Goal: Task Accomplishment & Management: Manage account settings

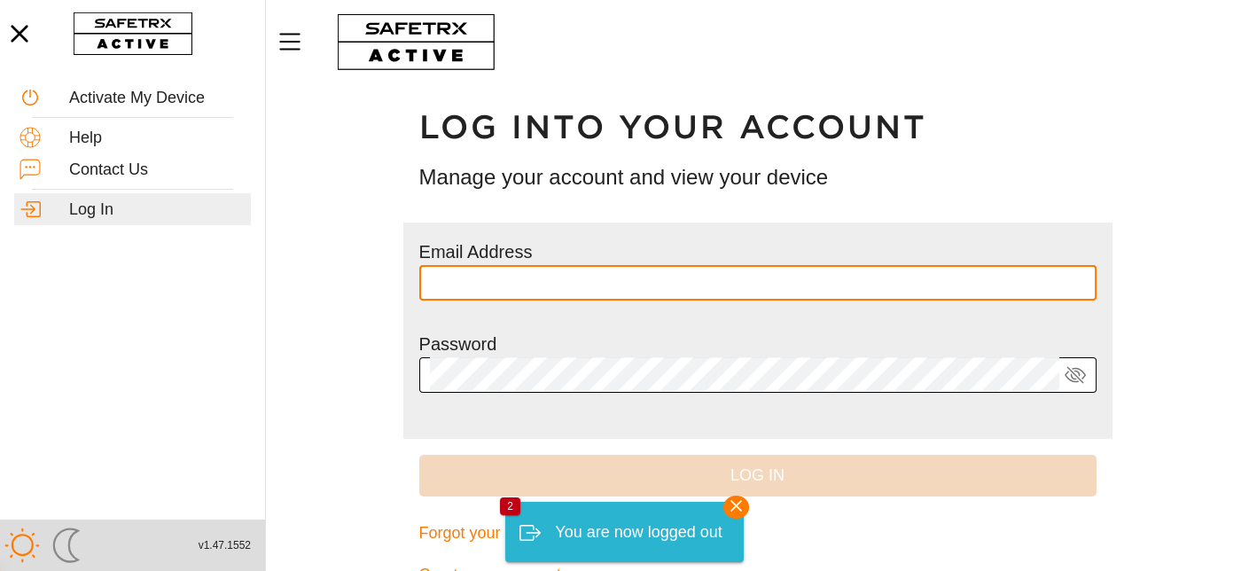
type input "**********"
click at [1075, 376] on icon at bounding box center [1075, 374] width 20 height 17
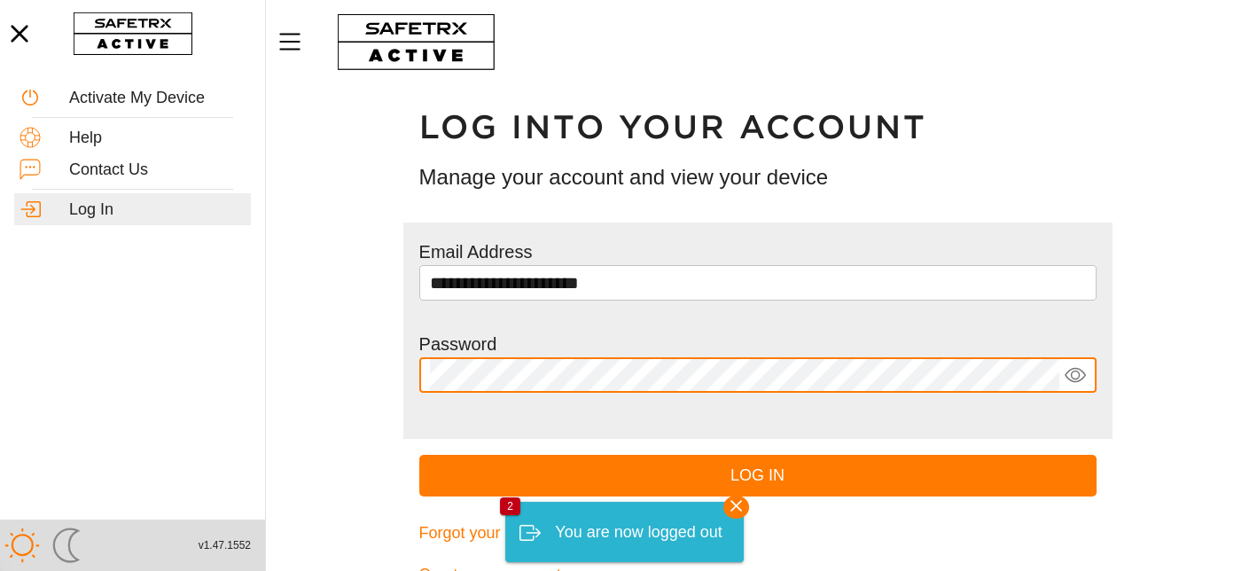
click at [1075, 376] on icon at bounding box center [1075, 374] width 21 height 21
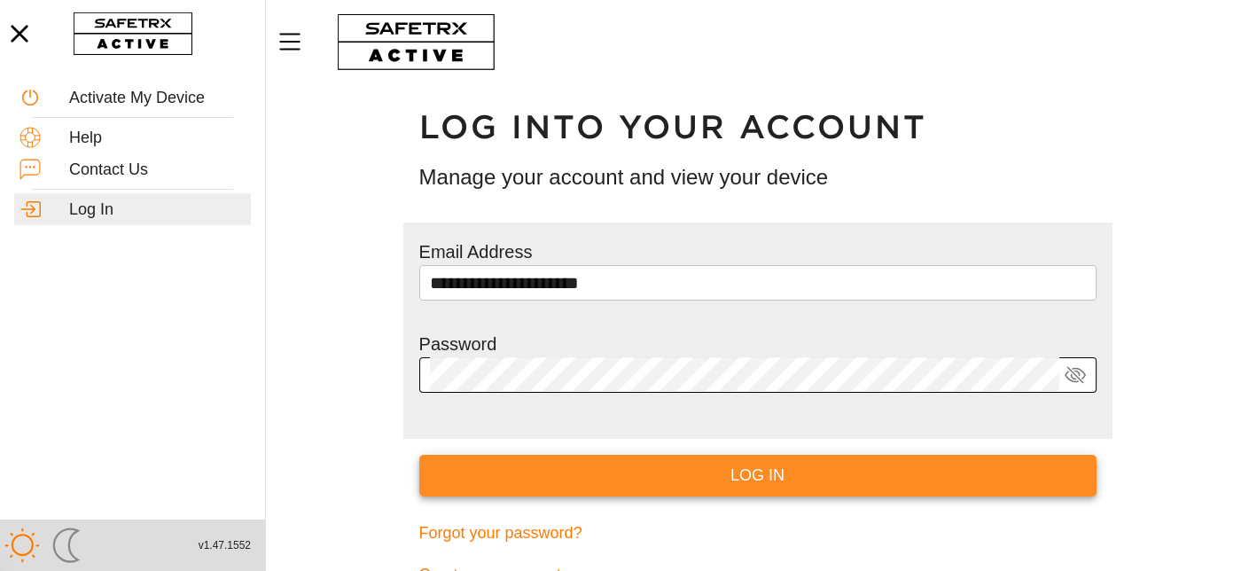
click at [756, 473] on span "Log In" at bounding box center [758, 475] width 649 height 27
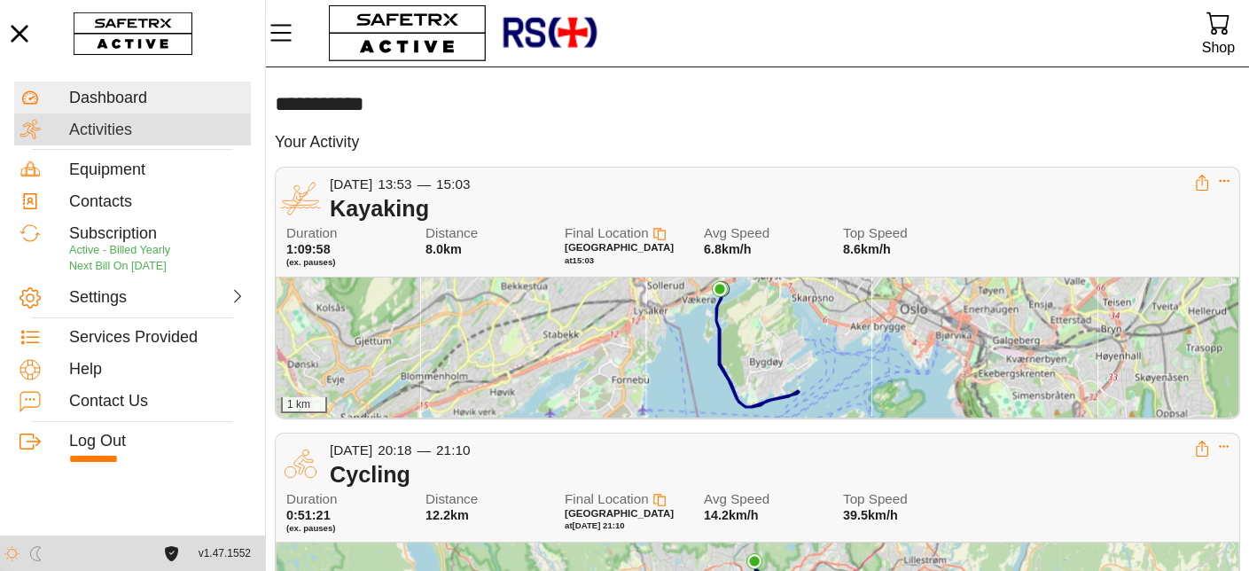
click at [78, 133] on div "Activities" at bounding box center [157, 131] width 176 height 20
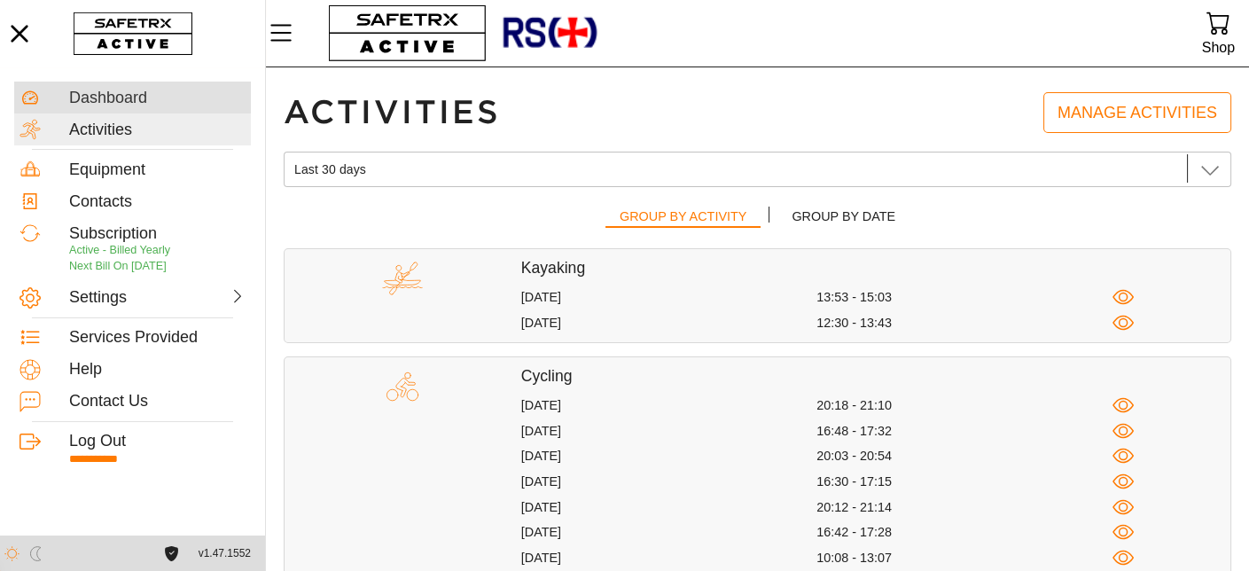
click at [130, 98] on div "Dashboard" at bounding box center [157, 99] width 176 height 20
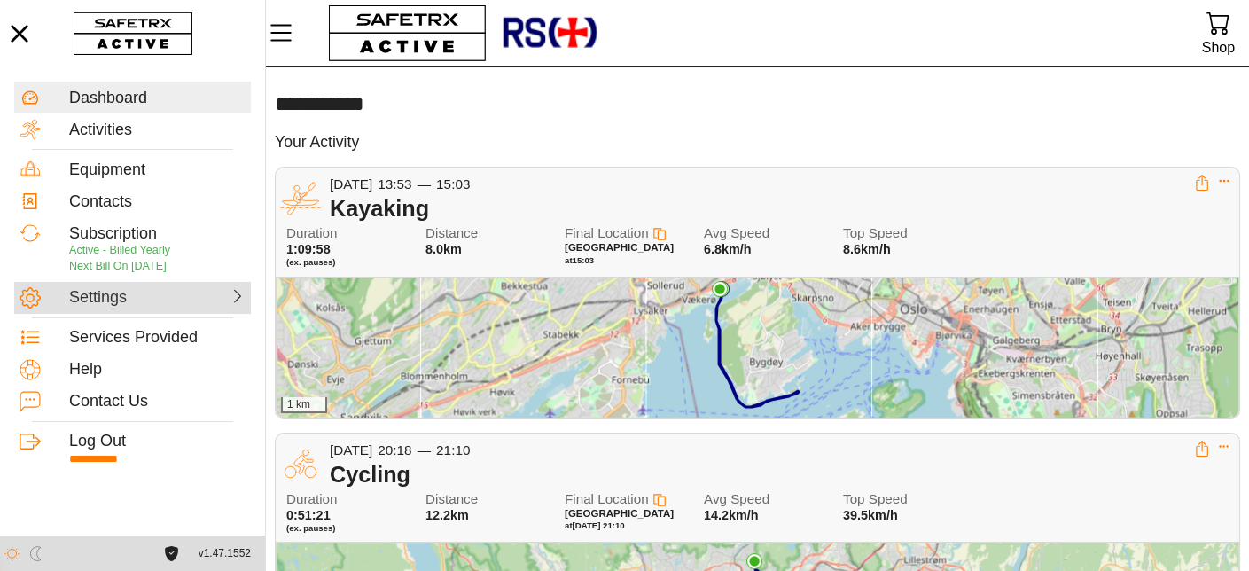
click at [103, 302] on div "Settings" at bounding box center [111, 298] width 85 height 20
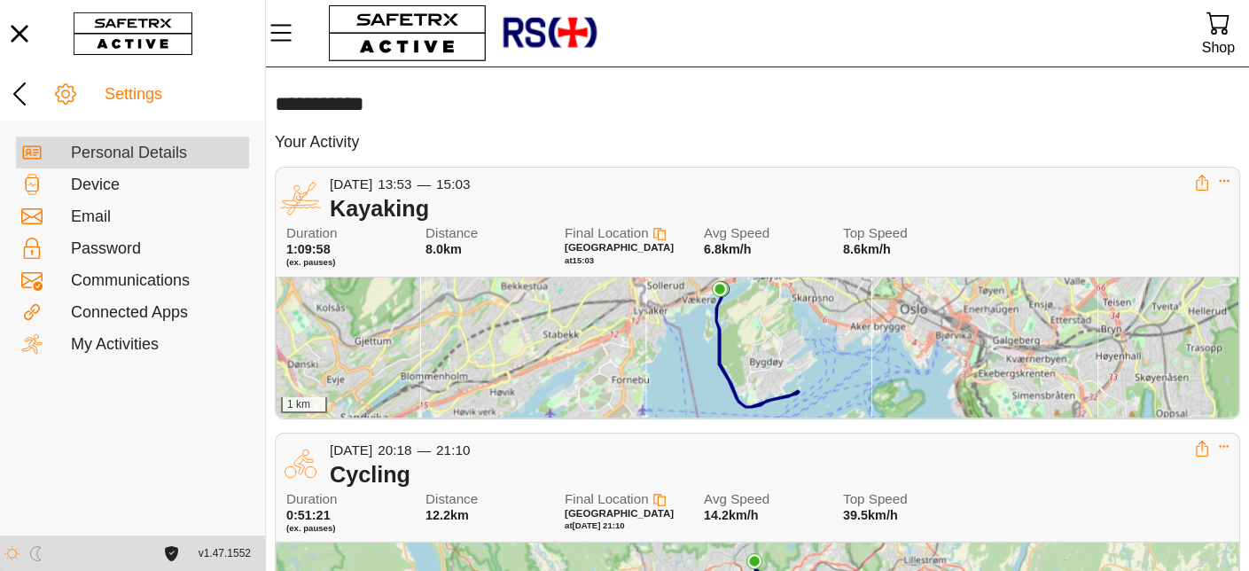
click at [107, 152] on div "Personal Details" at bounding box center [157, 154] width 173 height 20
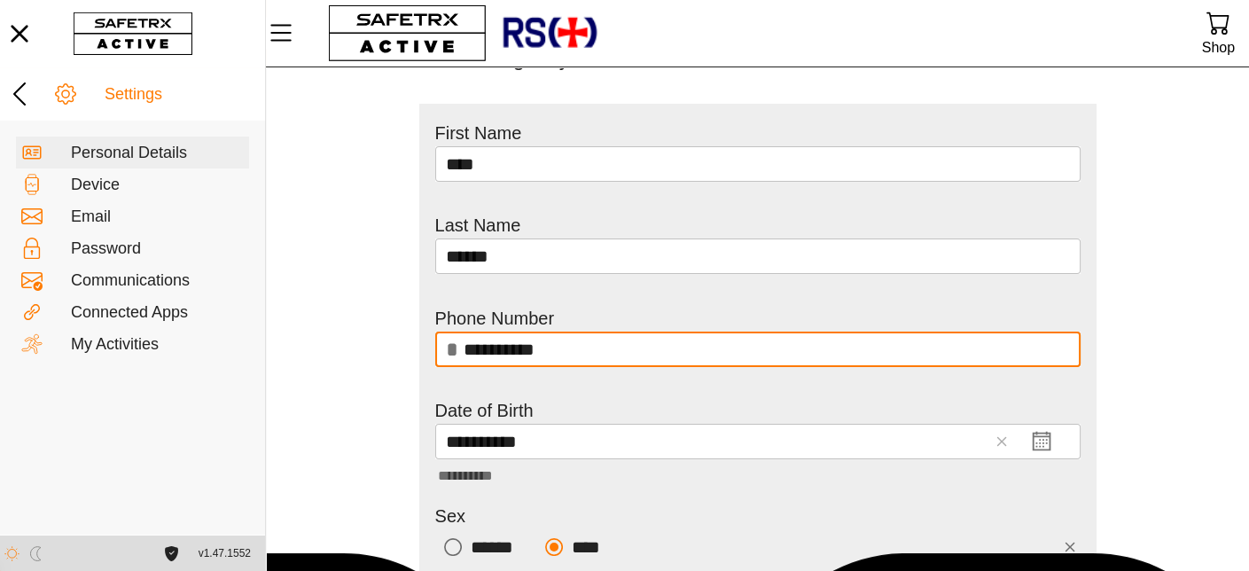
scroll to position [305, 0]
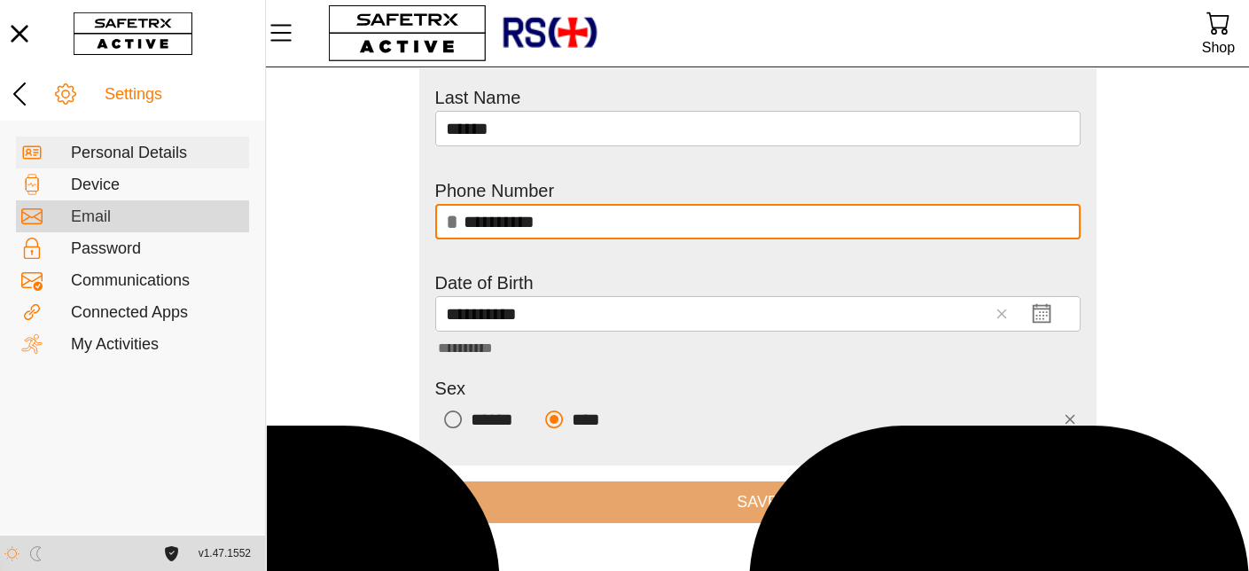
click at [103, 218] on div "Email" at bounding box center [157, 217] width 173 height 20
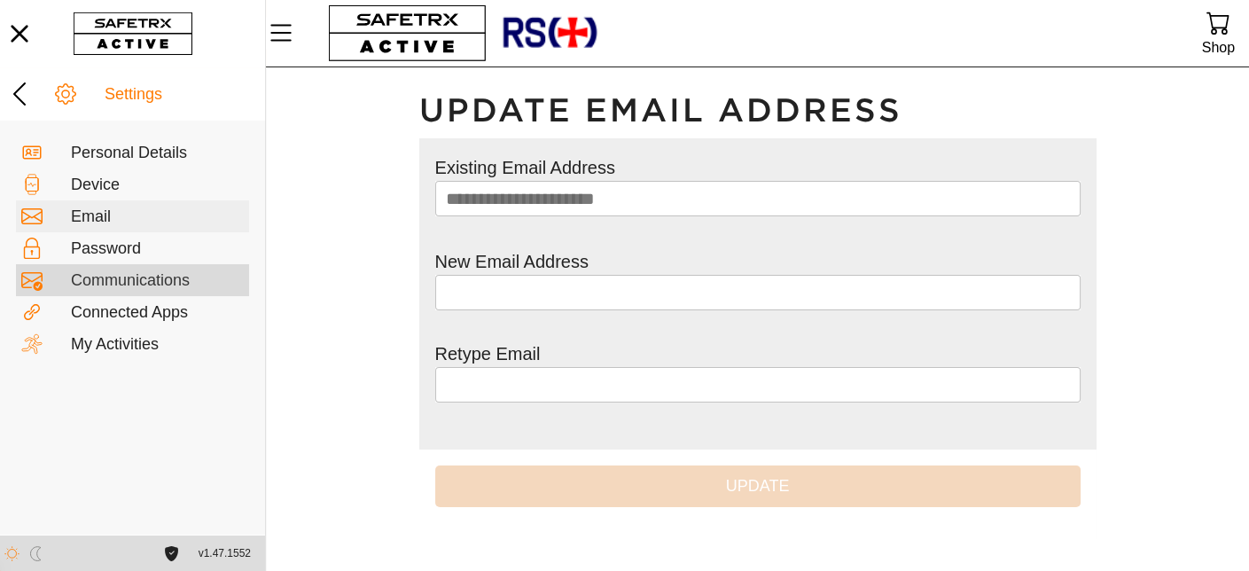
click at [110, 278] on div "Communications" at bounding box center [157, 281] width 173 height 20
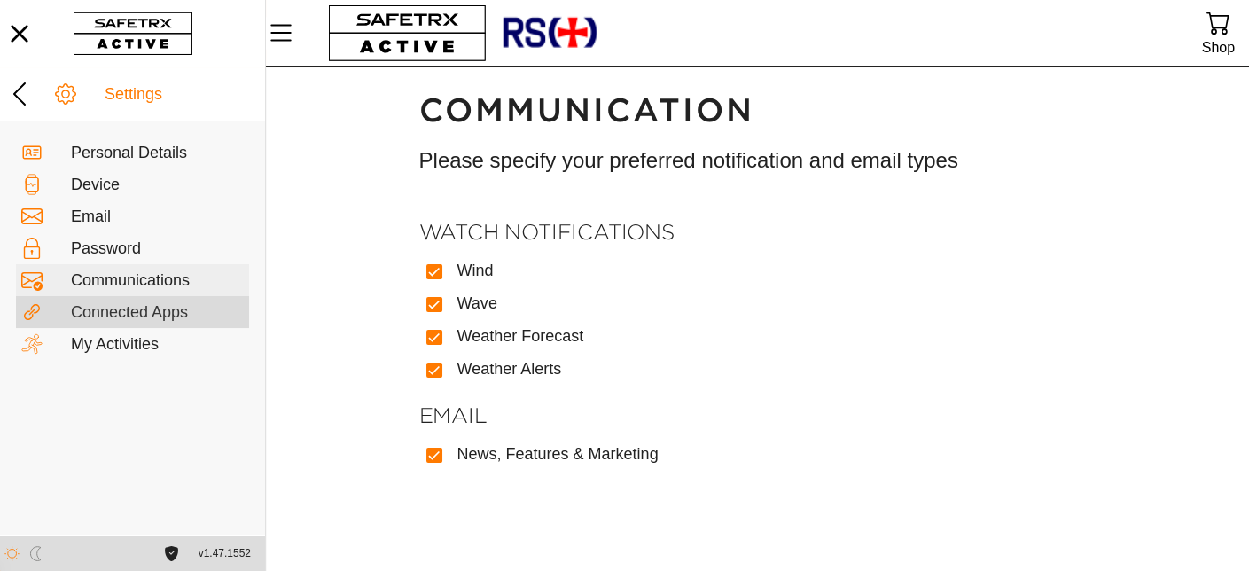
click at [108, 320] on div "Connected Apps" at bounding box center [157, 313] width 173 height 20
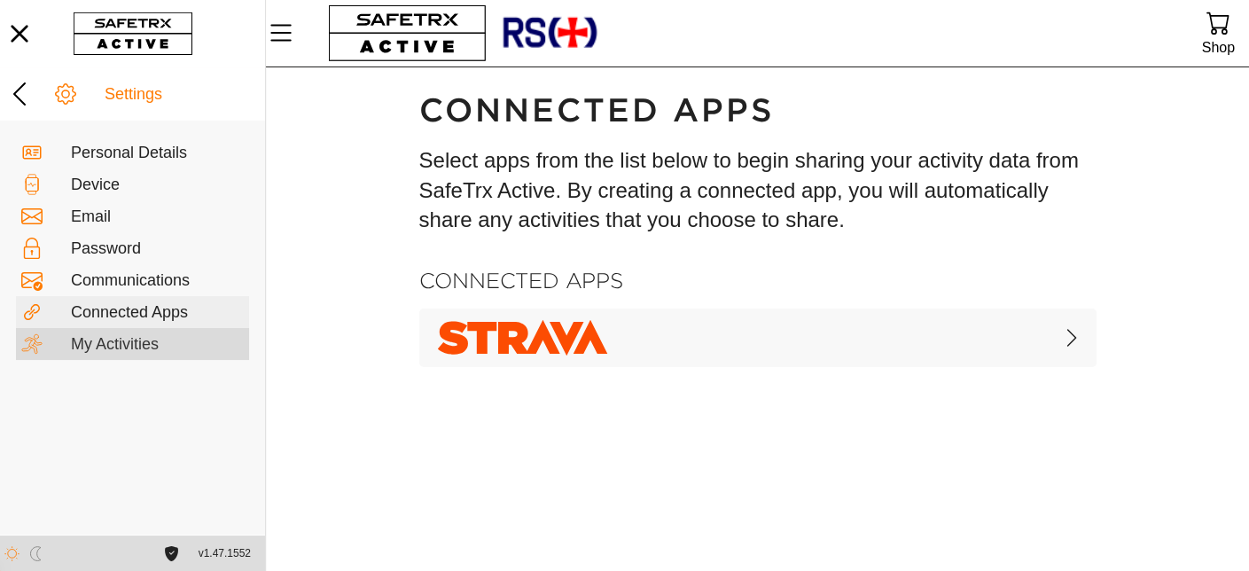
click at [102, 341] on div "My Activities" at bounding box center [157, 345] width 173 height 20
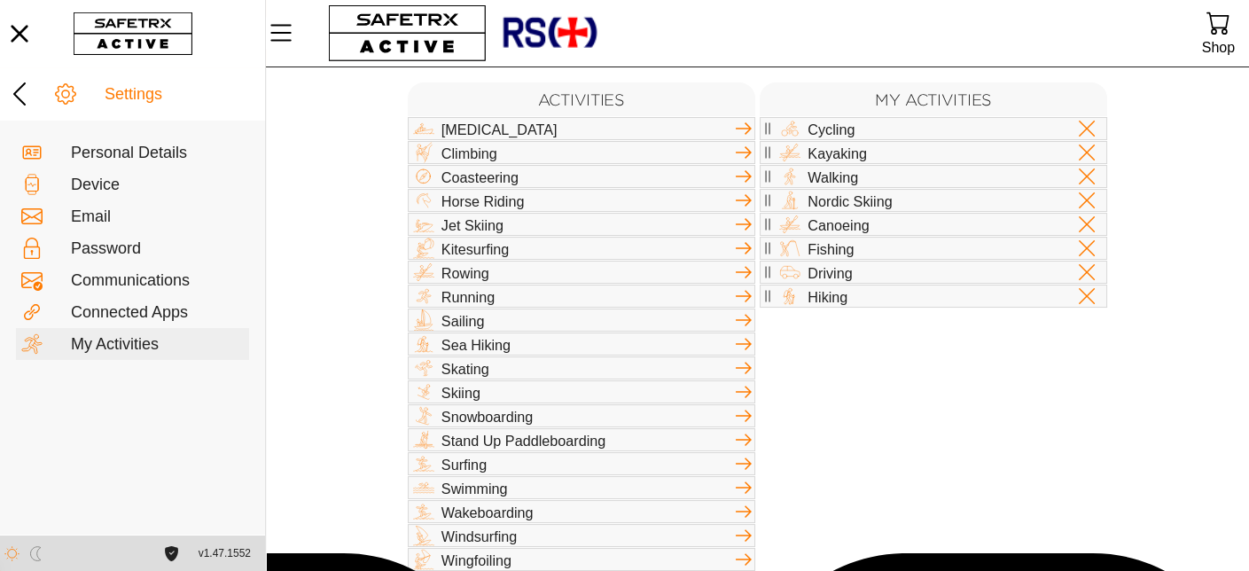
scroll to position [185, 0]
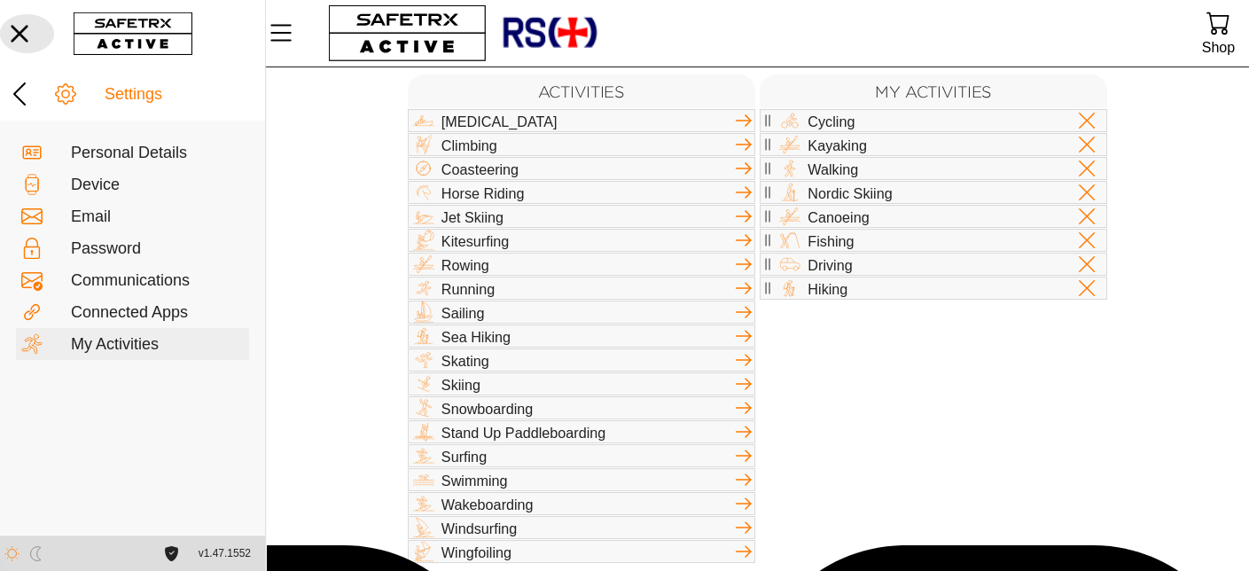
click at [25, 29] on icon "button" at bounding box center [19, 33] width 39 height 39
